Goal: Information Seeking & Learning: Learn about a topic

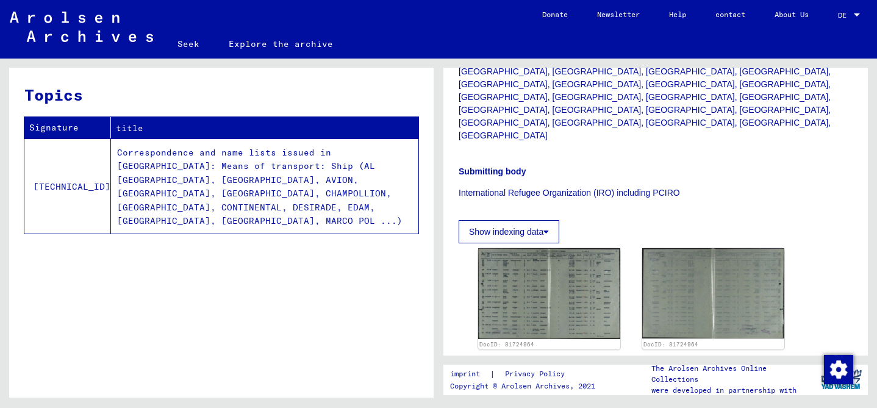
scroll to position [431, 0]
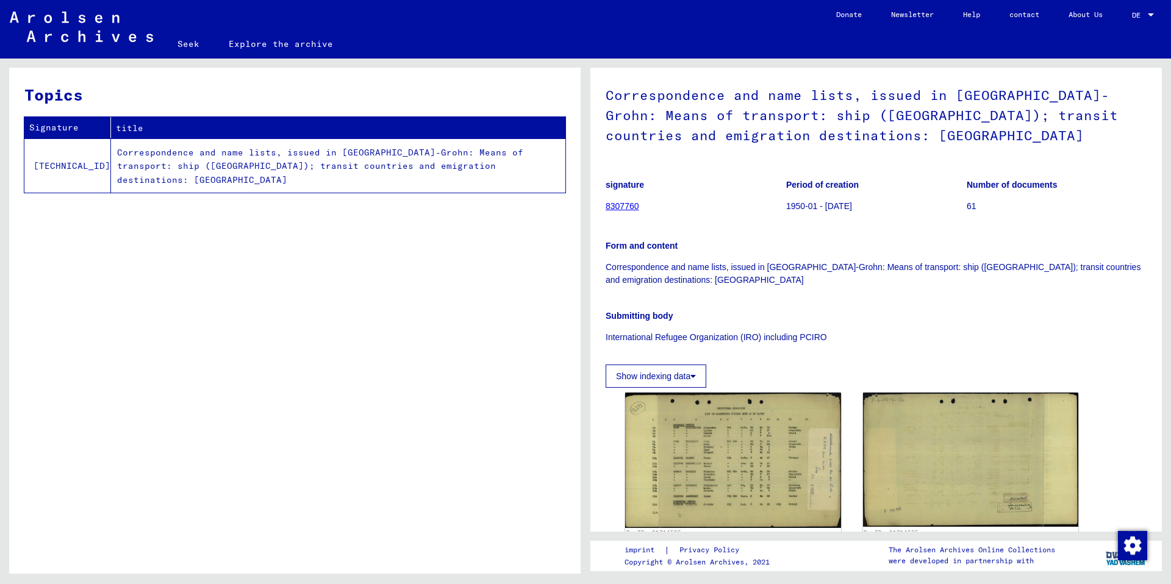
scroll to position [77, 0]
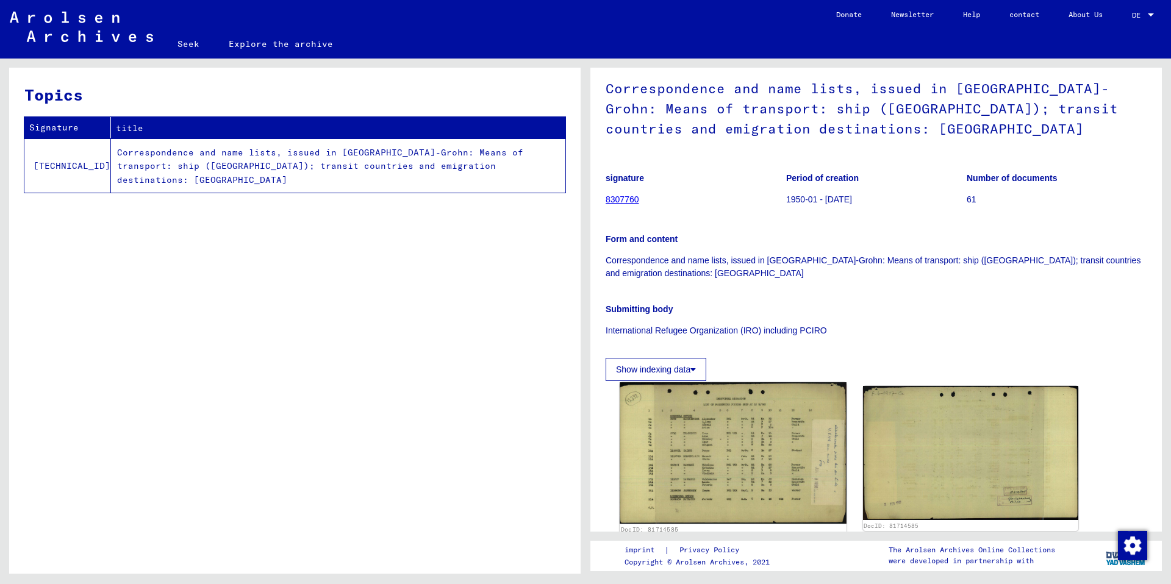
click at [783, 440] on img at bounding box center [733, 454] width 226 height 142
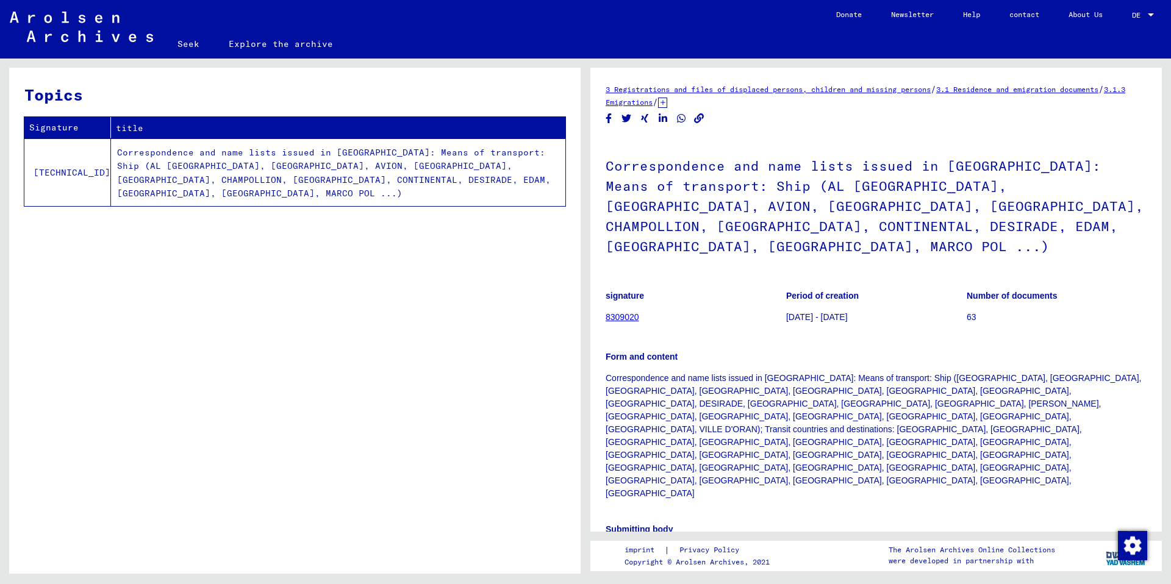
scroll to position [431, 0]
